Goal: Transaction & Acquisition: Purchase product/service

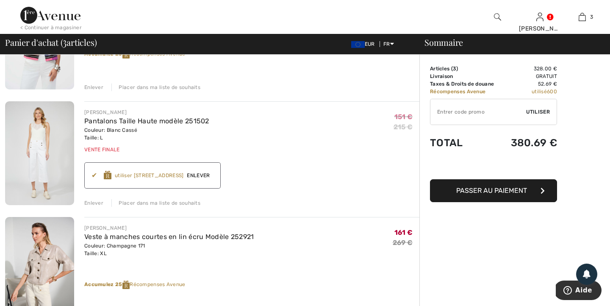
scroll to position [137, 0]
click at [36, 13] on img at bounding box center [50, 15] width 60 height 17
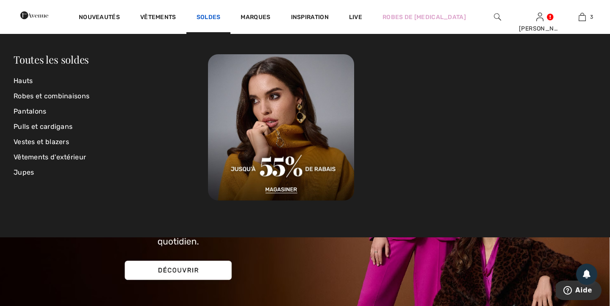
click at [221, 17] on link "Soldes" at bounding box center [208, 18] width 24 height 9
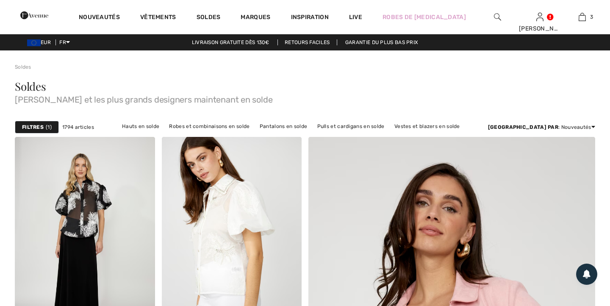
checkbox input "true"
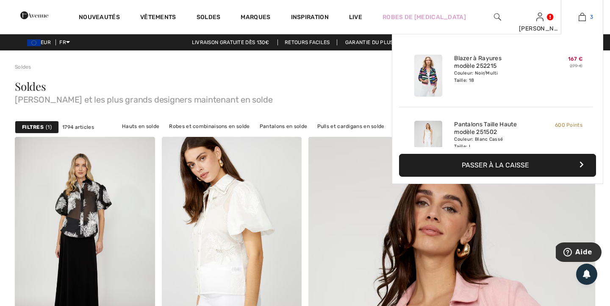
click at [578, 20] on img at bounding box center [581, 17] width 7 height 10
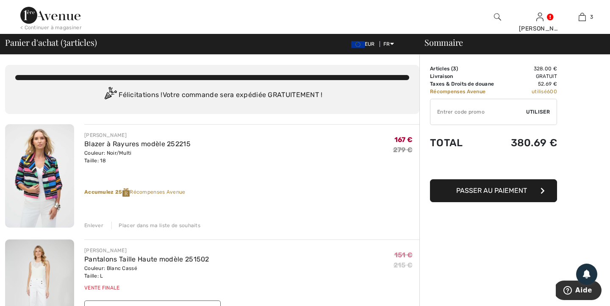
click at [490, 111] on input "TEXT" at bounding box center [478, 111] width 96 height 25
click at [547, 112] on span "Utiliser" at bounding box center [538, 112] width 24 height 8
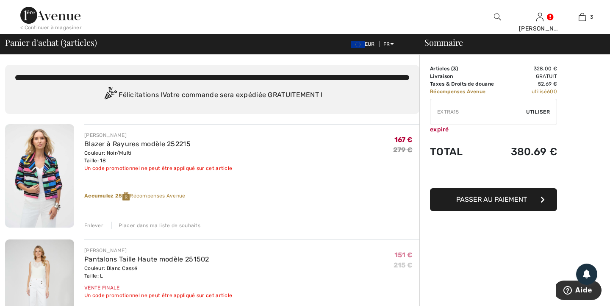
drag, startPoint x: 468, startPoint y: 111, endPoint x: 385, endPoint y: 111, distance: 82.6
drag, startPoint x: 443, startPoint y: 112, endPoint x: 427, endPoint y: 109, distance: 15.9
paste input "GC005013245"
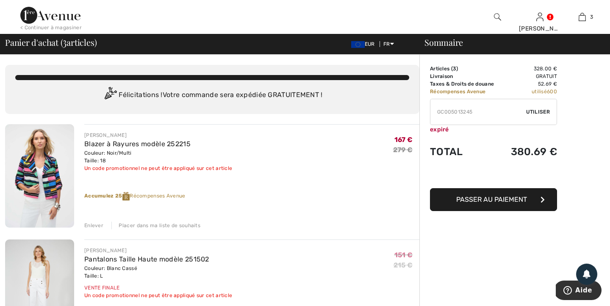
type input "GC005013245"
click at [536, 112] on span "Utiliser" at bounding box center [538, 112] width 24 height 8
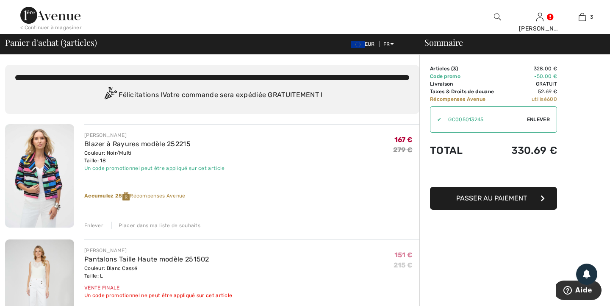
click at [59, 25] on div "< Continuer à magasiner" at bounding box center [50, 28] width 61 height 8
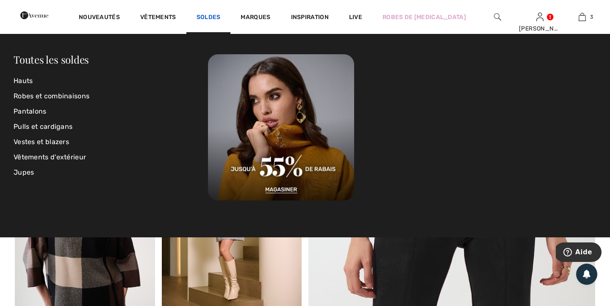
click at [221, 14] on link "Soldes" at bounding box center [208, 18] width 24 height 9
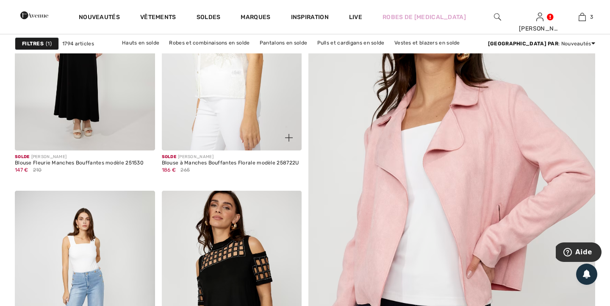
scroll to position [191, 0]
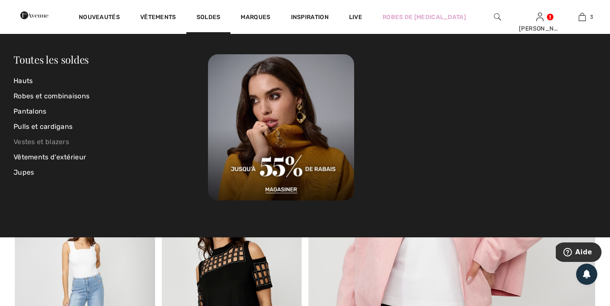
click at [56, 138] on link "Vestes et blazers" at bounding box center [111, 141] width 194 height 15
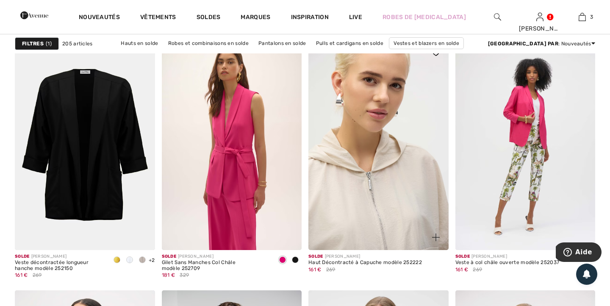
scroll to position [1183, 0]
click at [347, 203] on img at bounding box center [378, 144] width 140 height 210
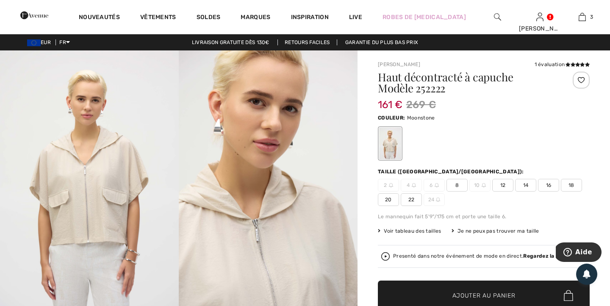
click at [567, 185] on span "18" at bounding box center [571, 185] width 21 height 13
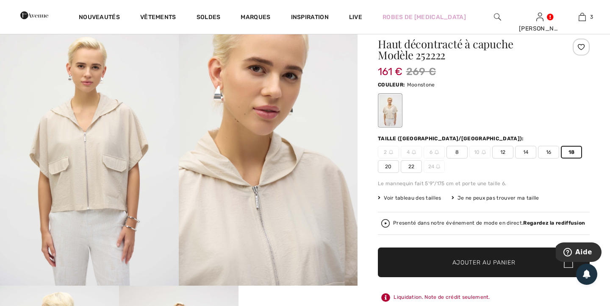
scroll to position [52, 0]
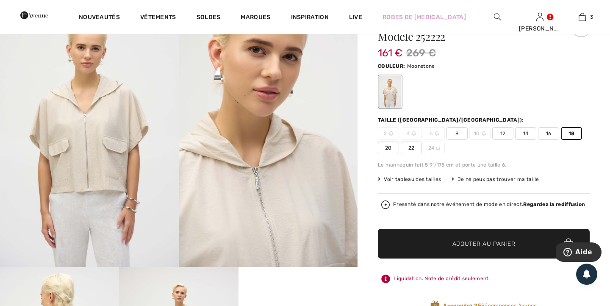
click at [486, 245] on span "Ajouter au panier" at bounding box center [483, 243] width 63 height 9
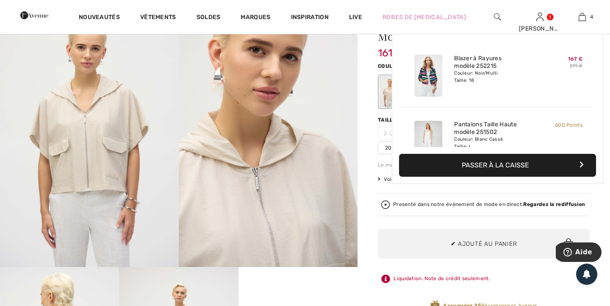
scroll to position [158, 0]
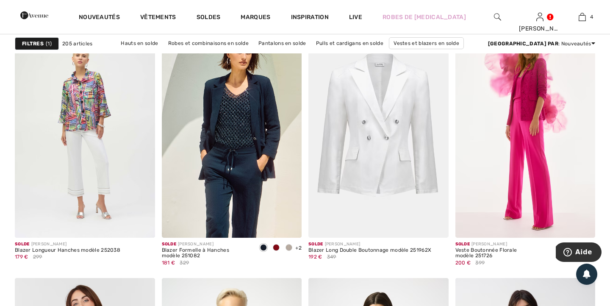
scroll to position [2537, 0]
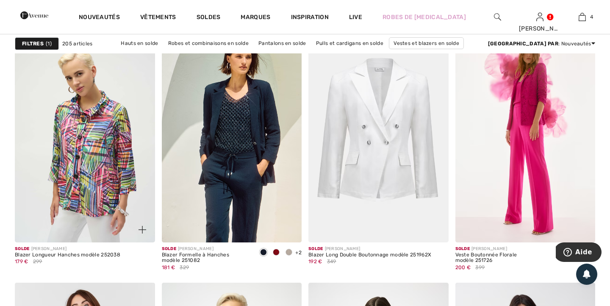
click at [84, 109] on img at bounding box center [85, 137] width 140 height 210
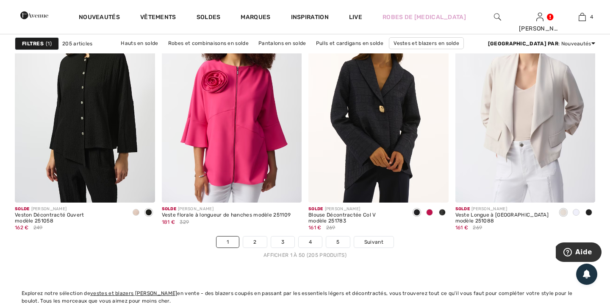
scroll to position [3675, 0]
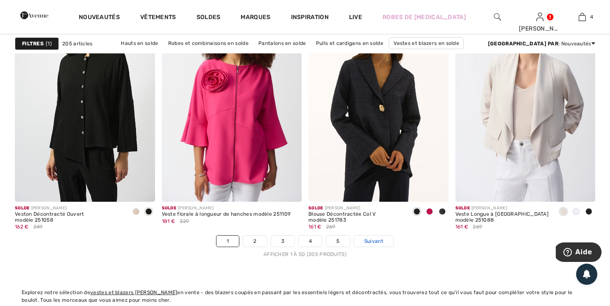
click at [370, 241] on span "Suivant" at bounding box center [373, 241] width 19 height 8
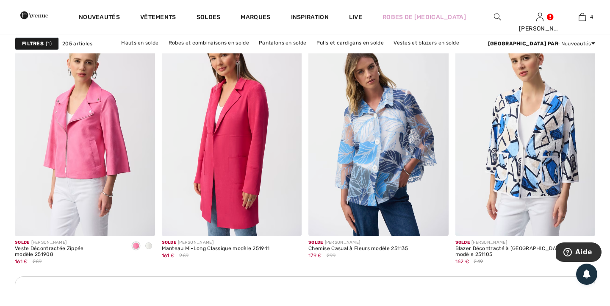
scroll to position [855, 0]
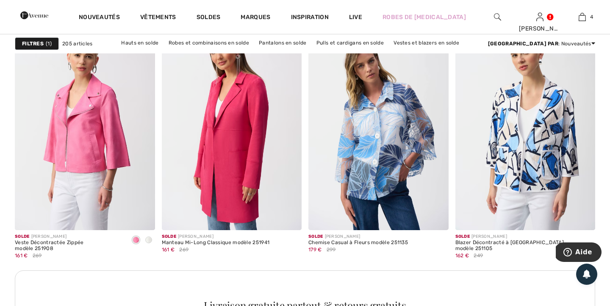
click at [372, 168] on img at bounding box center [378, 125] width 140 height 210
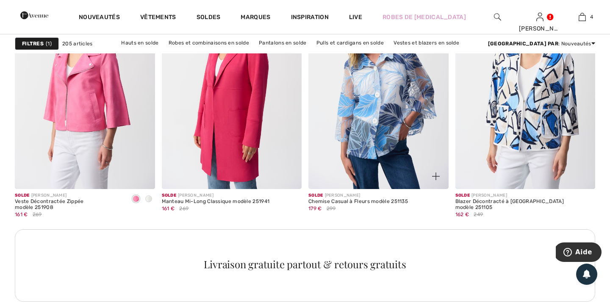
scroll to position [903, 0]
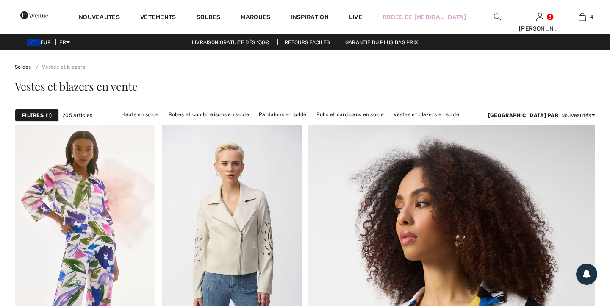
checkbox input "true"
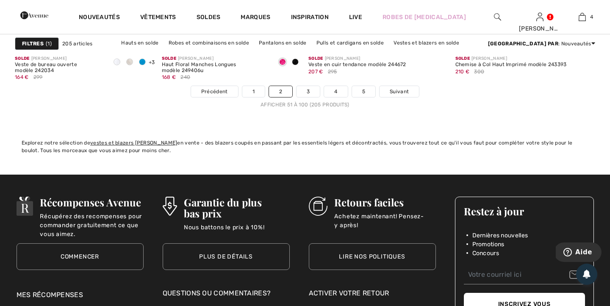
scroll to position [3807, 0]
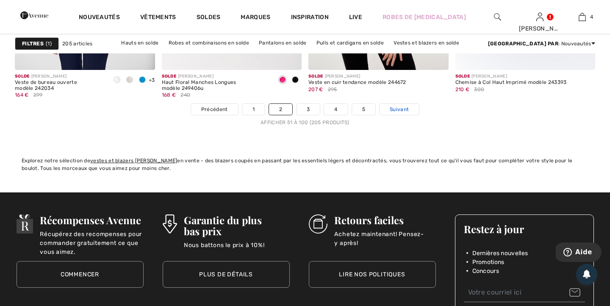
click at [400, 110] on span "Suivant" at bounding box center [399, 109] width 19 height 8
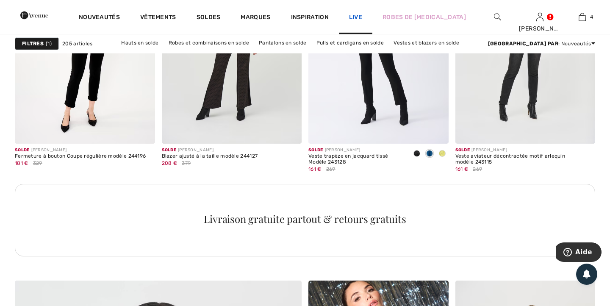
scroll to position [1789, 0]
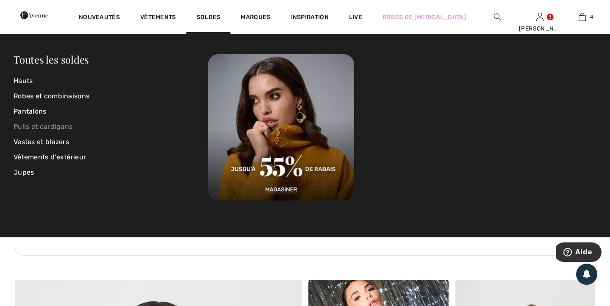
click at [50, 126] on link "Pulls et cardigans" at bounding box center [111, 126] width 194 height 15
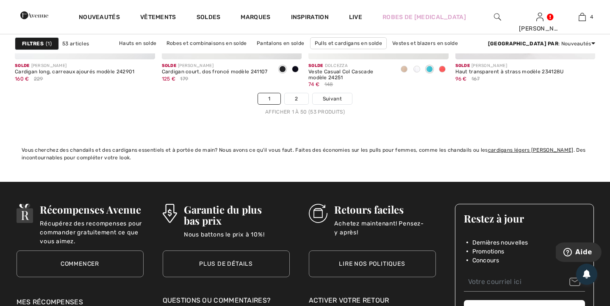
scroll to position [3818, 0]
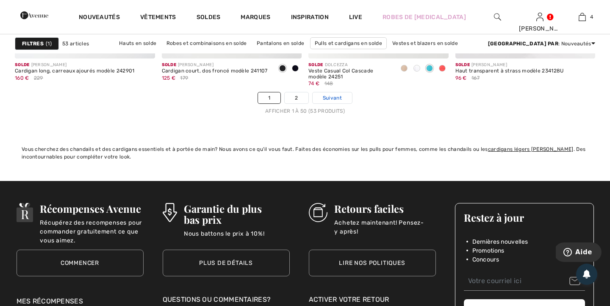
click at [327, 101] on span "Suivant" at bounding box center [332, 98] width 19 height 8
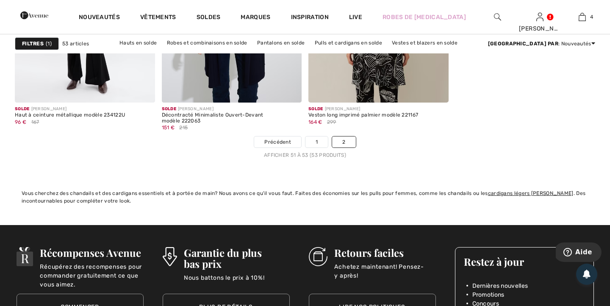
scroll to position [234, 0]
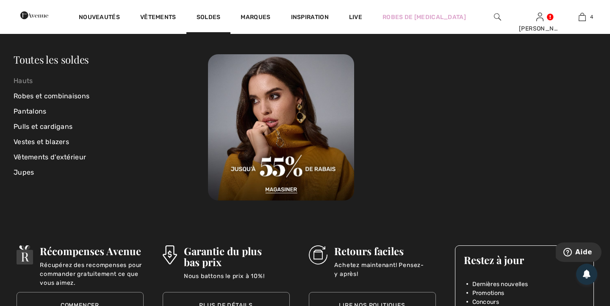
click at [22, 77] on link "Hauts" at bounding box center [111, 80] width 194 height 15
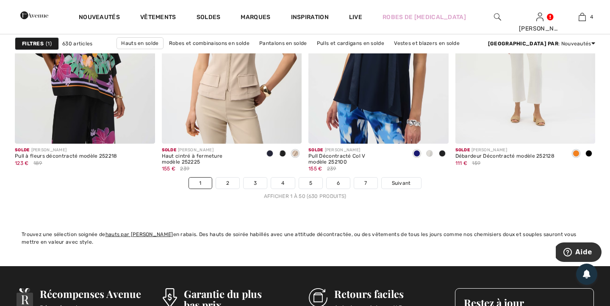
scroll to position [3757, 0]
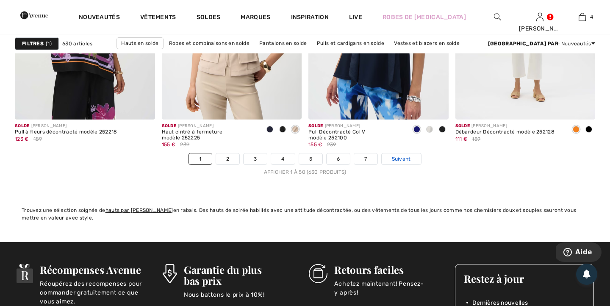
click at [394, 159] on span "Suivant" at bounding box center [401, 159] width 19 height 8
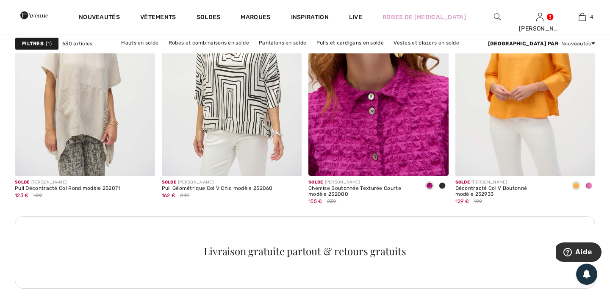
scroll to position [1759, 0]
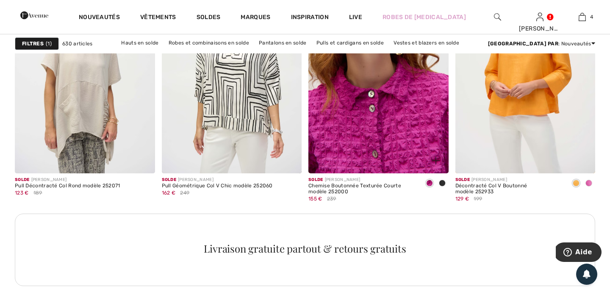
click at [357, 145] on img at bounding box center [378, 69] width 140 height 210
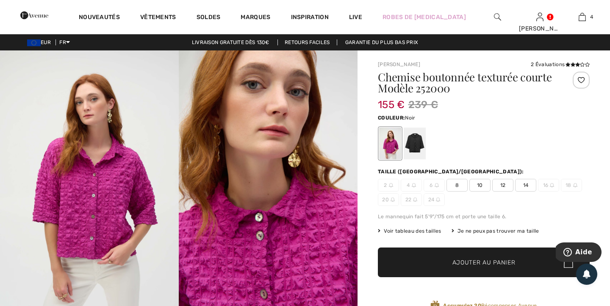
click at [413, 139] on div at bounding box center [415, 143] width 22 height 32
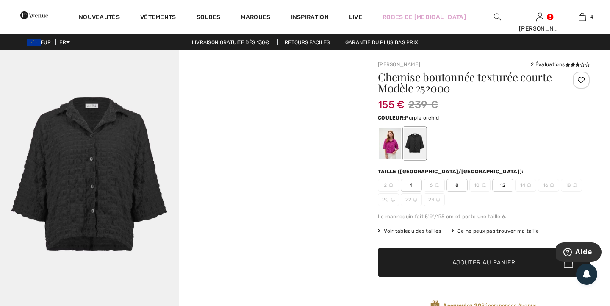
click at [391, 146] on div at bounding box center [390, 143] width 22 height 32
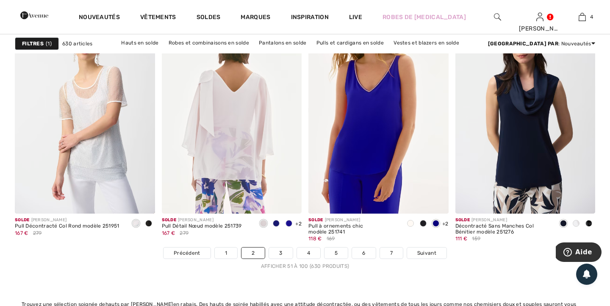
scroll to position [3665, 0]
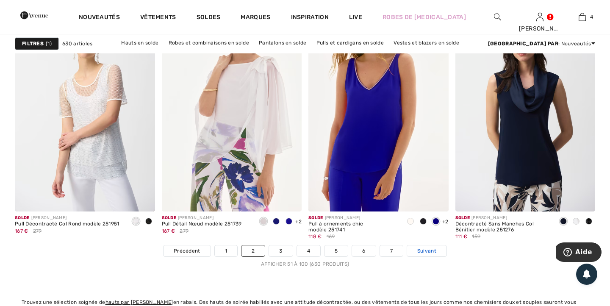
click at [426, 252] on span "Suivant" at bounding box center [426, 251] width 19 height 8
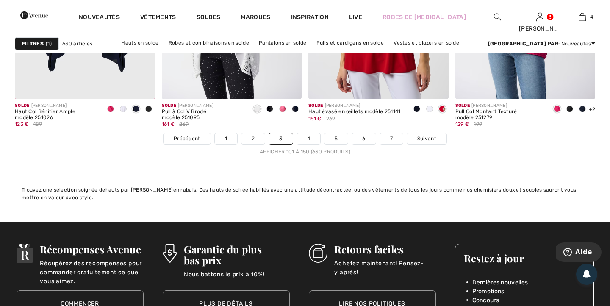
scroll to position [3763, 0]
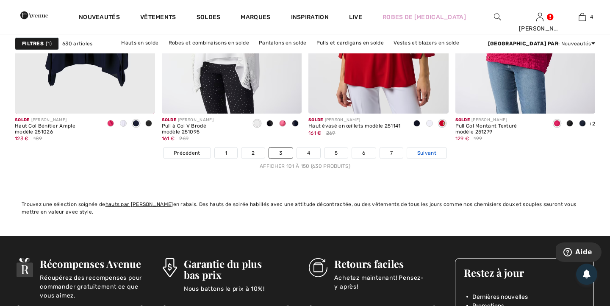
click at [428, 152] on span "Suivant" at bounding box center [426, 153] width 19 height 8
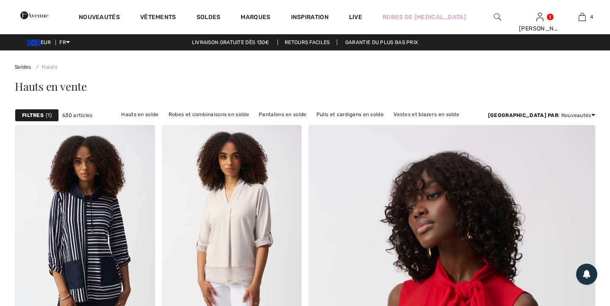
checkbox input "true"
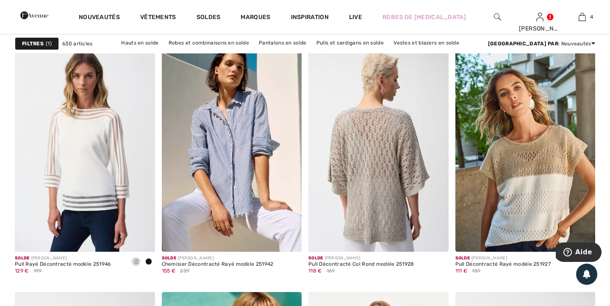
scroll to position [1430, 0]
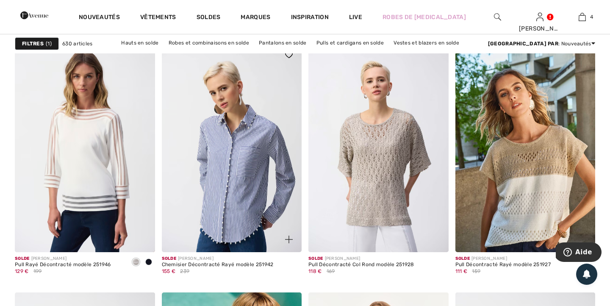
click at [250, 147] on img at bounding box center [232, 147] width 140 height 210
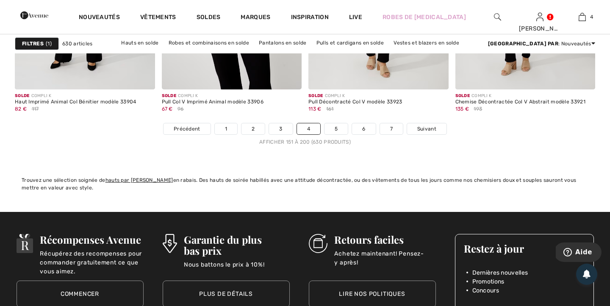
scroll to position [3794, 0]
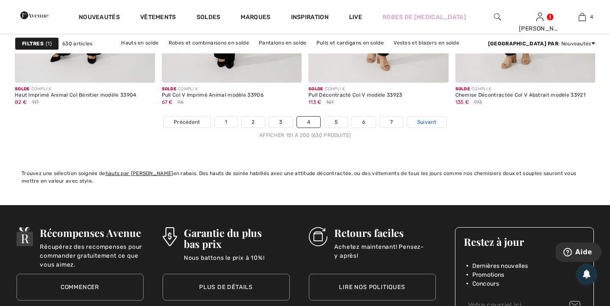
click at [421, 122] on span "Suivant" at bounding box center [426, 122] width 19 height 8
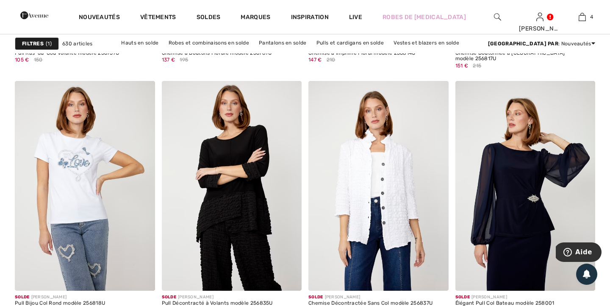
scroll to position [1662, 0]
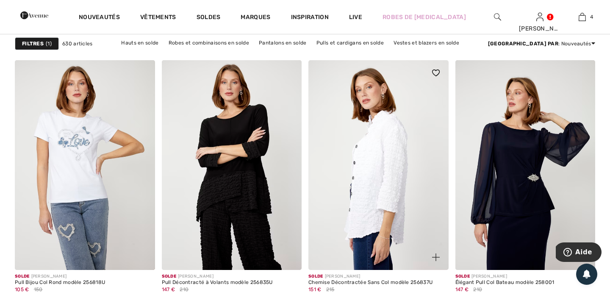
click at [395, 169] on img at bounding box center [378, 165] width 140 height 210
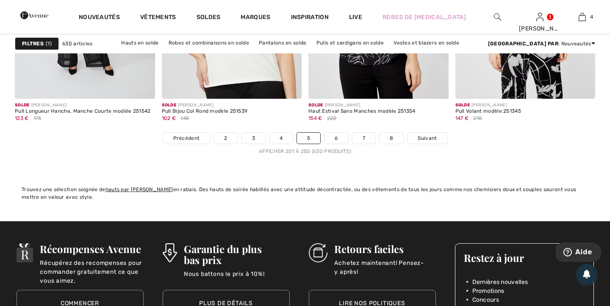
scroll to position [3779, 0]
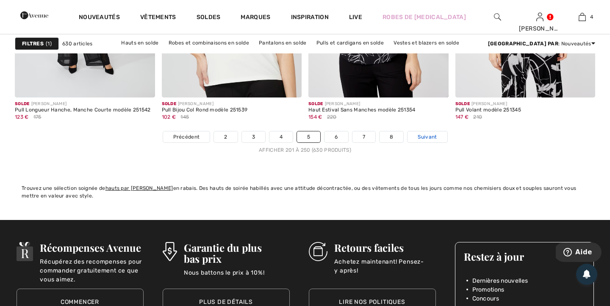
click at [432, 135] on span "Suivant" at bounding box center [426, 137] width 19 height 8
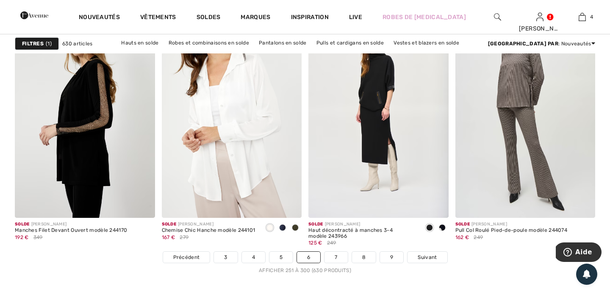
scroll to position [3659, 0]
click at [431, 260] on span "Suivant" at bounding box center [426, 257] width 19 height 8
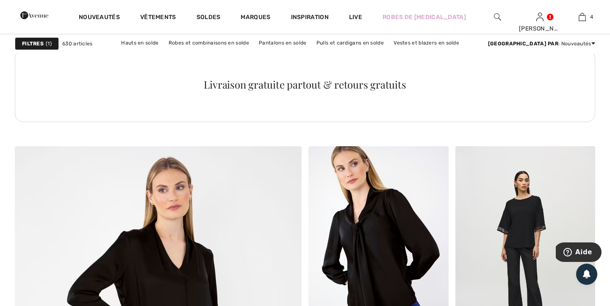
scroll to position [1907, 0]
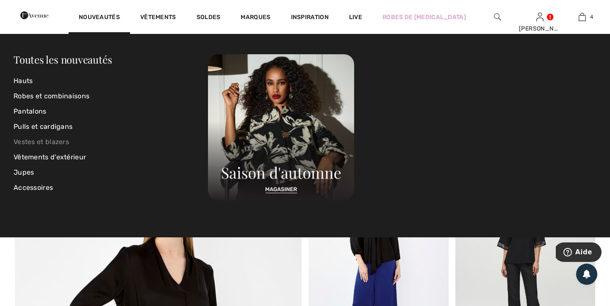
click at [47, 141] on link "Vestes et blazers" at bounding box center [111, 141] width 194 height 15
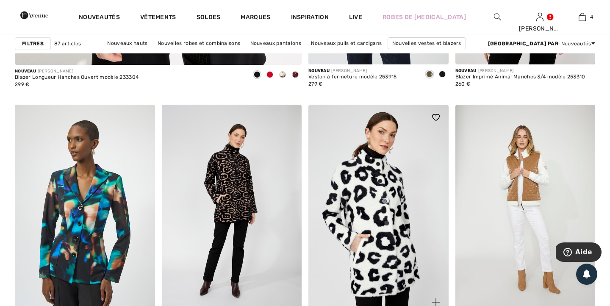
scroll to position [2452, 0]
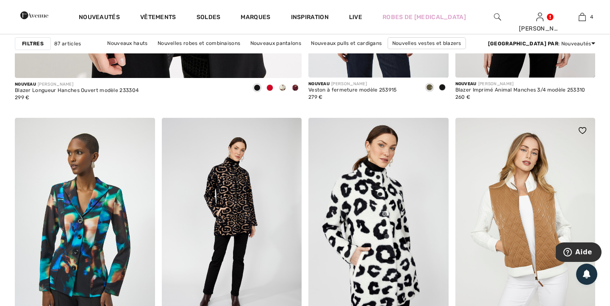
click at [519, 207] on img at bounding box center [525, 223] width 140 height 210
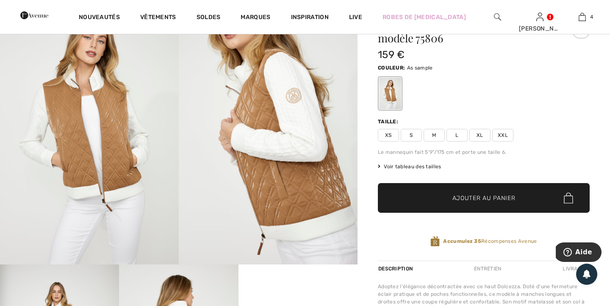
scroll to position [49, 0]
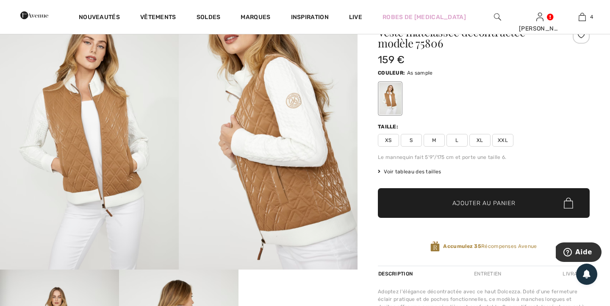
click at [422, 169] on span "Voir tableau des tailles" at bounding box center [410, 172] width 64 height 8
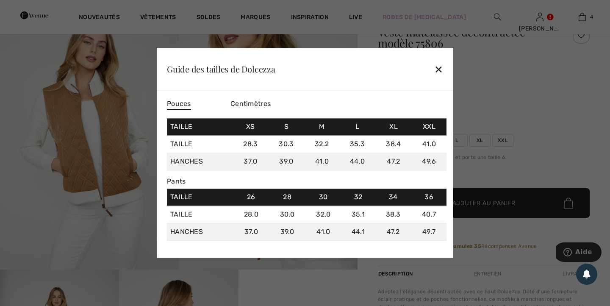
click at [436, 69] on div "✕" at bounding box center [438, 69] width 9 height 18
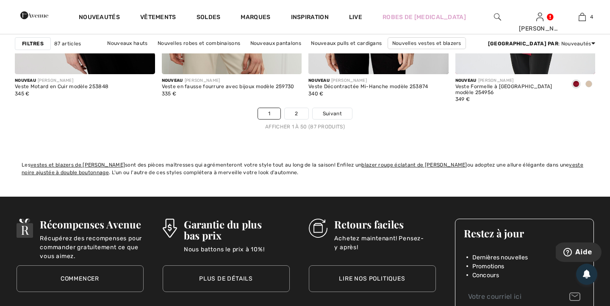
scroll to position [3803, 0]
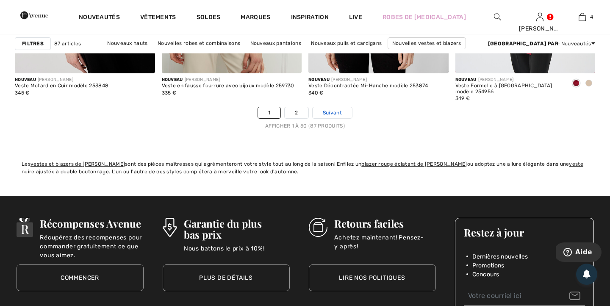
click at [337, 113] on span "Suivant" at bounding box center [332, 113] width 19 height 8
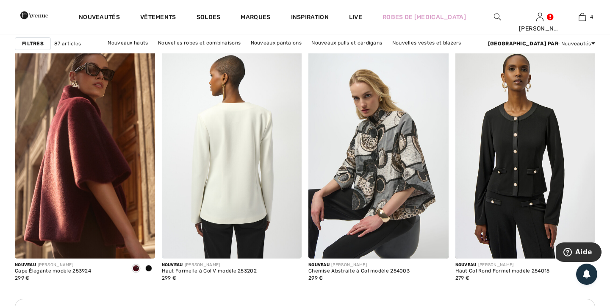
scroll to position [1677, 0]
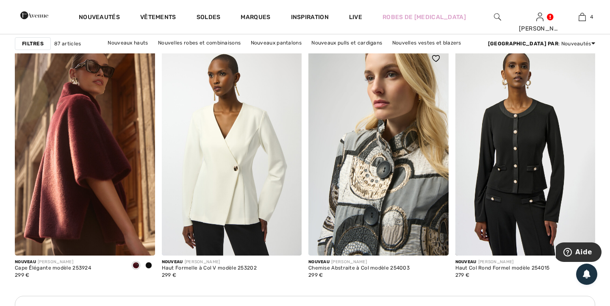
click at [384, 161] on img at bounding box center [378, 151] width 140 height 210
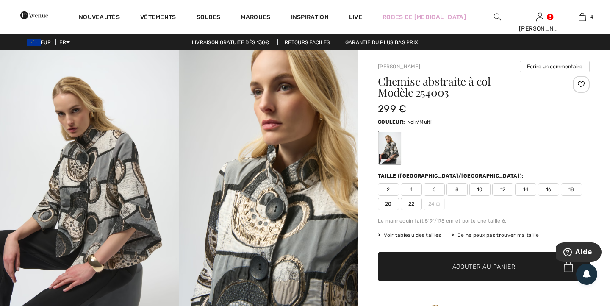
click at [567, 189] on span "18" at bounding box center [571, 189] width 21 height 13
click at [468, 273] on span "✔ Ajouté au panier Ajouter au panier" at bounding box center [484, 267] width 212 height 30
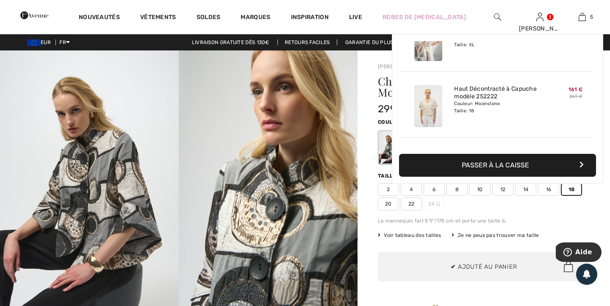
scroll to position [224, 0]
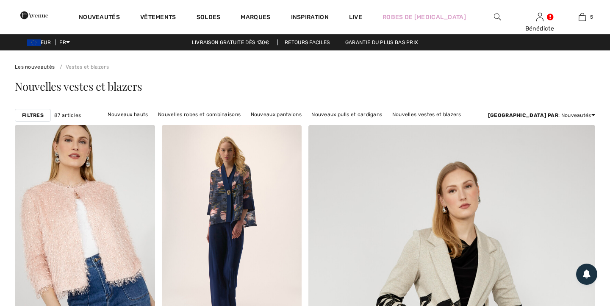
checkbox input "true"
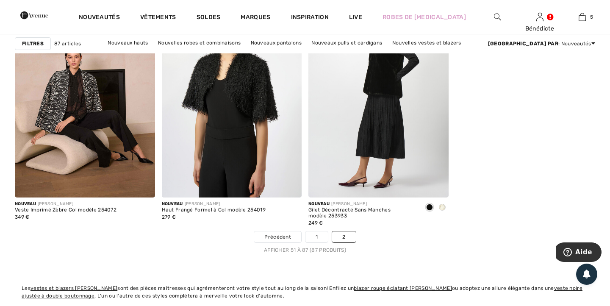
scroll to position [2833, 0]
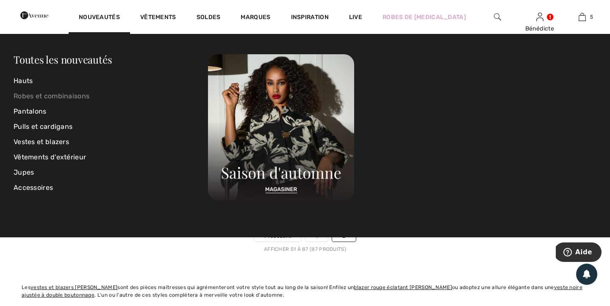
click at [62, 95] on link "Robes et combinaisons" at bounding box center [111, 95] width 194 height 15
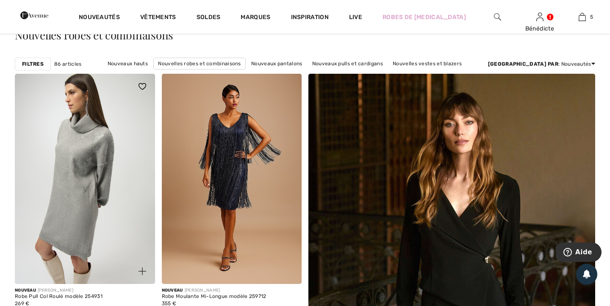
scroll to position [53, 0]
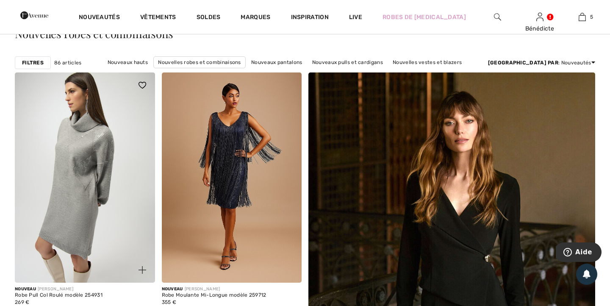
click at [86, 229] on img at bounding box center [85, 177] width 140 height 210
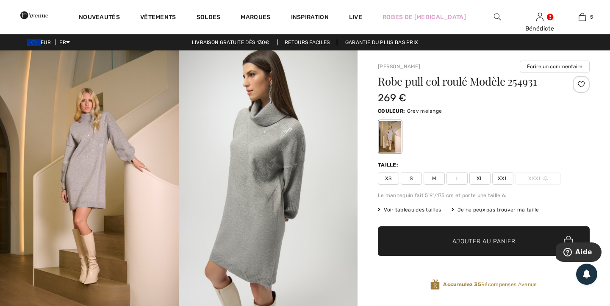
click at [249, 211] on img at bounding box center [268, 184] width 179 height 268
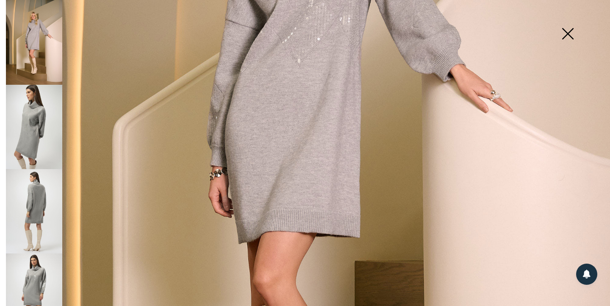
scroll to position [304, 0]
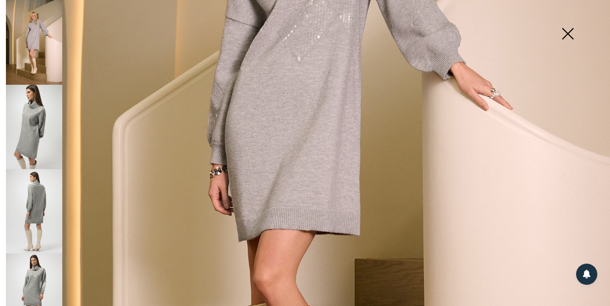
click at [563, 37] on img at bounding box center [567, 35] width 42 height 44
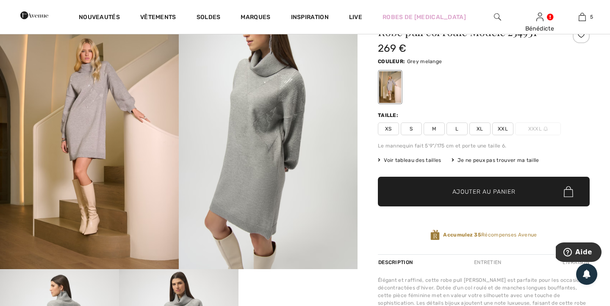
scroll to position [48, 0]
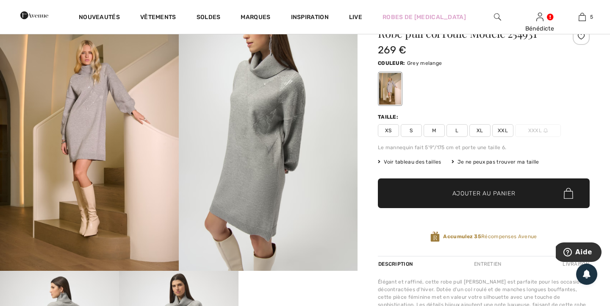
click at [479, 129] on span "XL" at bounding box center [479, 130] width 21 height 13
click at [487, 190] on span "Ajouter au panier" at bounding box center [483, 193] width 63 height 9
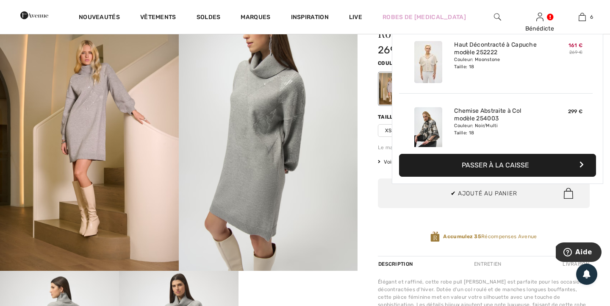
scroll to position [290, 0]
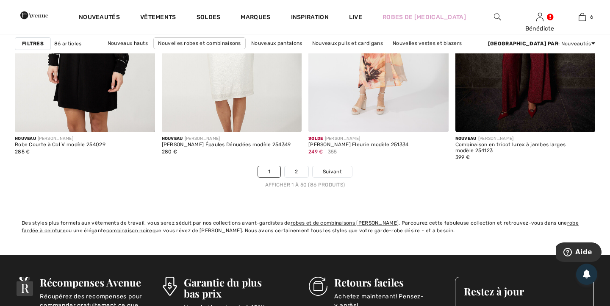
scroll to position [3746, 0]
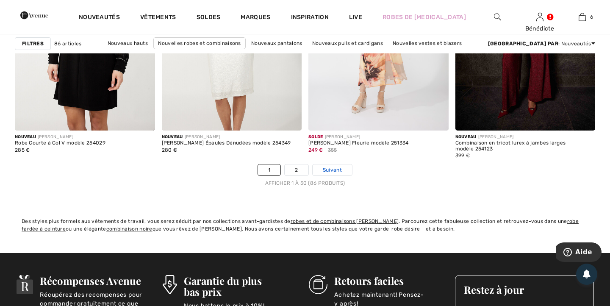
click at [337, 167] on span "Suivant" at bounding box center [332, 170] width 19 height 8
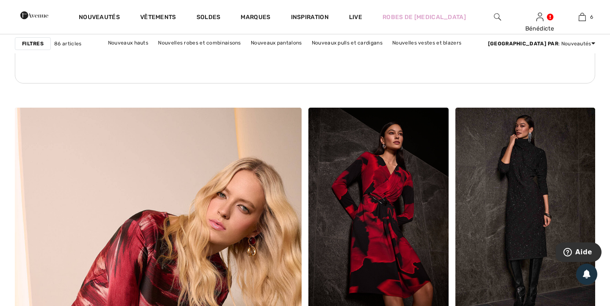
scroll to position [1873, 0]
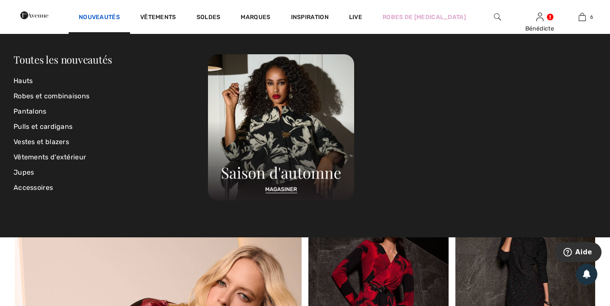
click at [120, 20] on link "Nouveautés" at bounding box center [99, 18] width 41 height 9
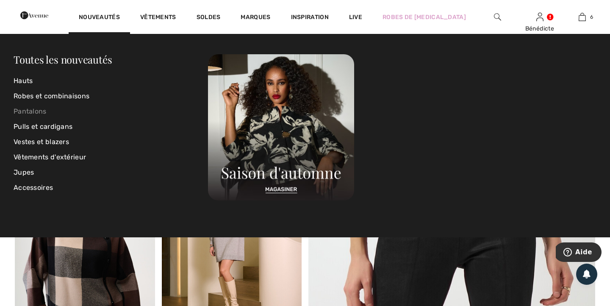
click at [43, 111] on link "Pantalons" at bounding box center [111, 111] width 194 height 15
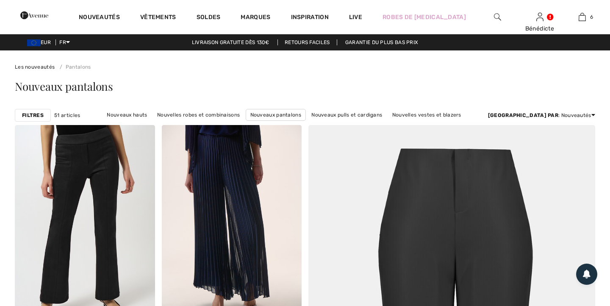
checkbox input "true"
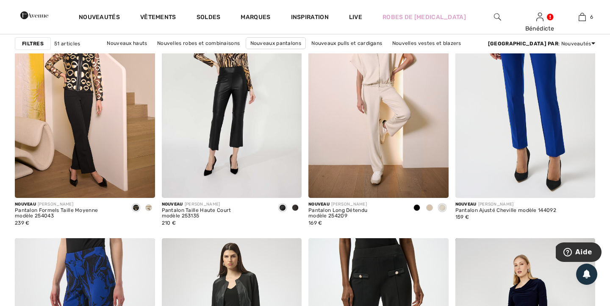
scroll to position [1486, 0]
